Goal: Information Seeking & Learning: Learn about a topic

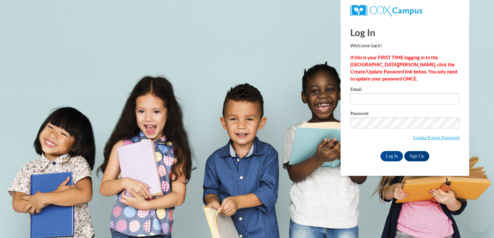
type input "jkennedy@holyfamily.dbq.pvt.k12.ia.us"
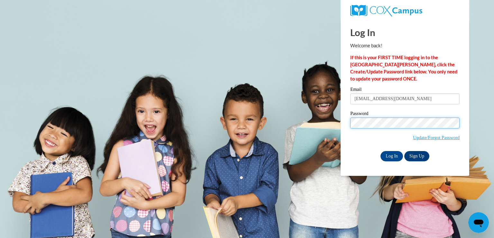
click at [381, 151] on input "Log In" at bounding box center [392, 156] width 23 height 10
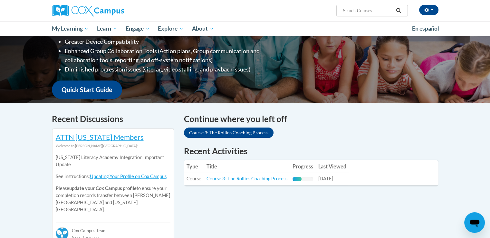
scroll to position [129, 0]
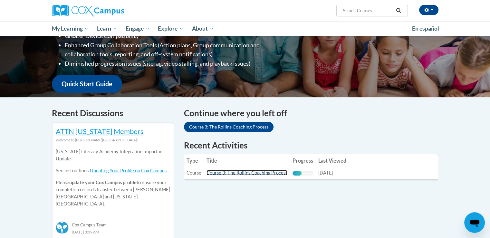
click at [255, 173] on link "Course 3: The Rollins Coaching Process" at bounding box center [246, 172] width 81 height 5
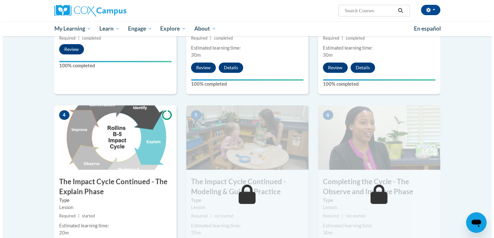
scroll to position [290, 0]
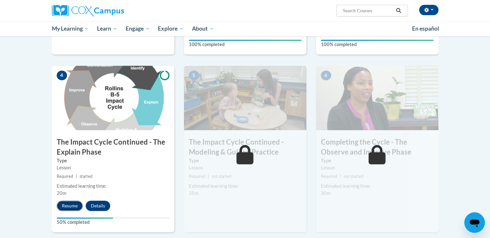
click at [69, 205] on button "Resume" at bounding box center [70, 206] width 26 height 10
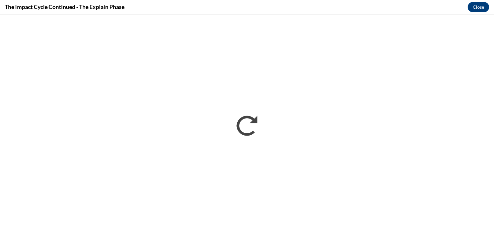
scroll to position [0, 0]
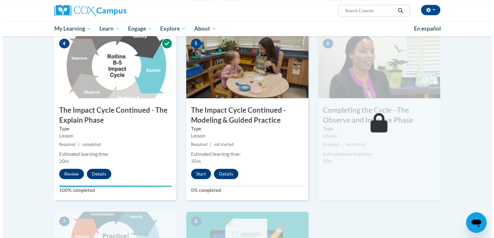
scroll to position [322, 0]
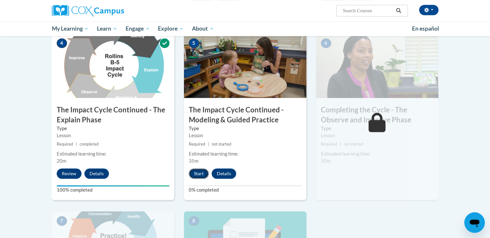
click at [199, 172] on button "Start" at bounding box center [199, 173] width 20 height 10
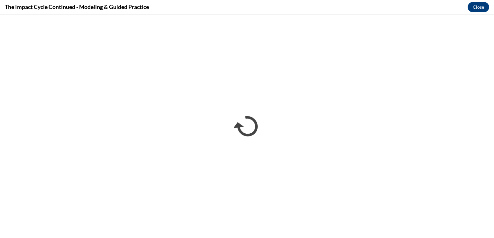
scroll to position [0, 0]
